Goal: Task Accomplishment & Management: Use online tool/utility

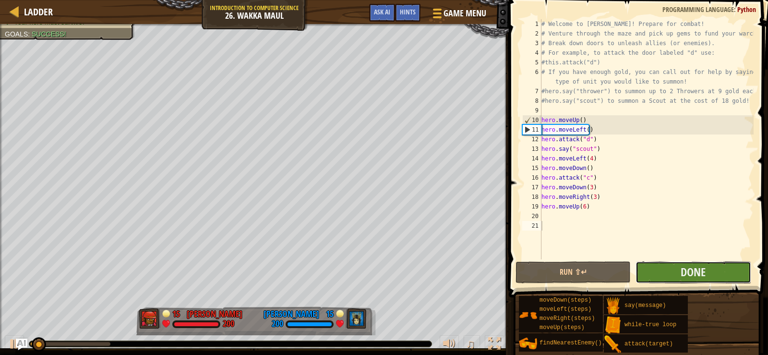
click at [707, 218] on div "1 2 3 4 5 6 7 8 9 10 11 12 13 14 15 16 17 18 19 20 21 # Welcome to [PERSON_NAME…" at bounding box center [637, 167] width 262 height 325
click at [552, 257] on div "# Welcome to [PERSON_NAME]! Prepare for combat! # Venture through the maze and …" at bounding box center [646, 148] width 214 height 259
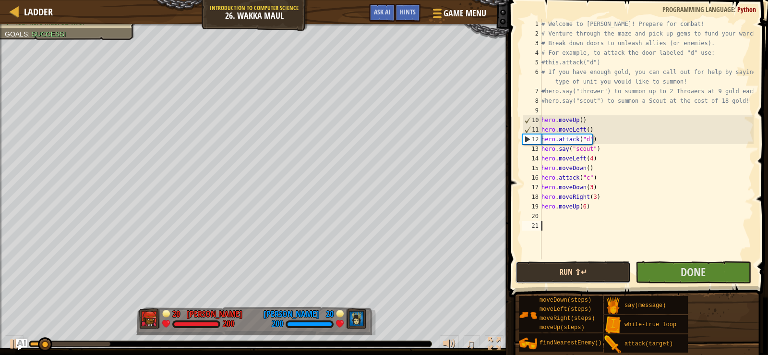
click at [554, 268] on button "Run ⇧↵" at bounding box center [572, 272] width 115 height 22
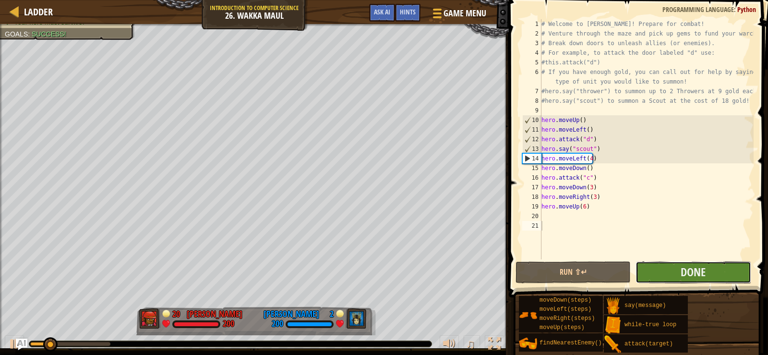
click at [672, 280] on button "Done" at bounding box center [692, 272] width 115 height 22
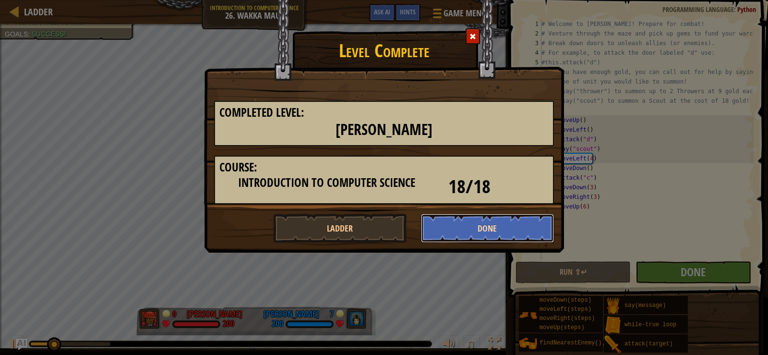
click at [492, 215] on button "Done" at bounding box center [487, 228] width 133 height 29
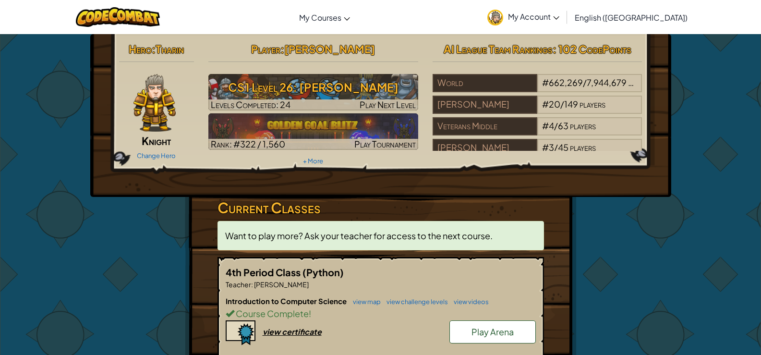
click at [499, 322] on link "Play Arena" at bounding box center [492, 331] width 86 height 23
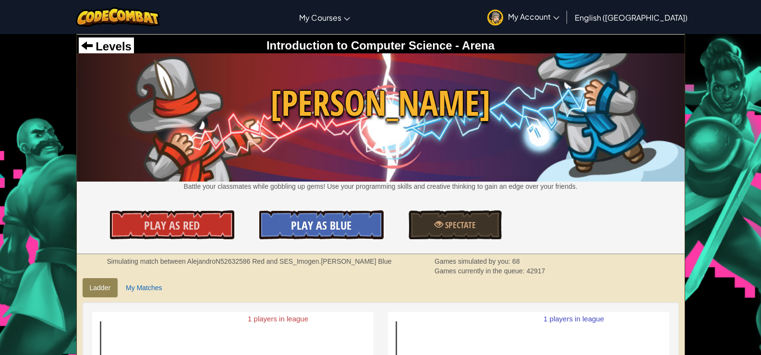
click at [292, 239] on link "Play As Blue" at bounding box center [321, 224] width 124 height 29
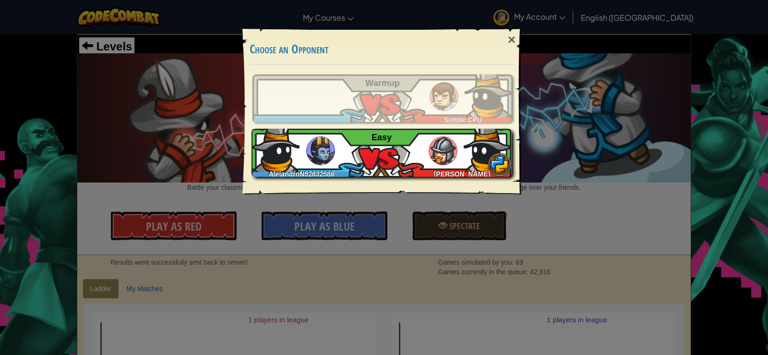
click at [400, 137] on div "AlejandroN52632586 [PERSON_NAME] N Easy" at bounding box center [381, 153] width 260 height 48
